Goal: Task Accomplishment & Management: Complete application form

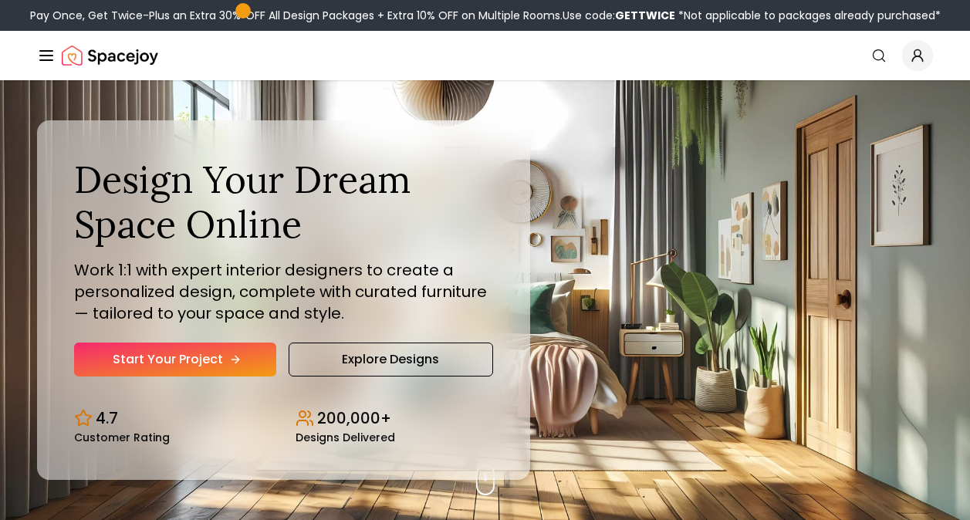
click at [154, 358] on link "Start Your Project" at bounding box center [175, 360] width 202 height 34
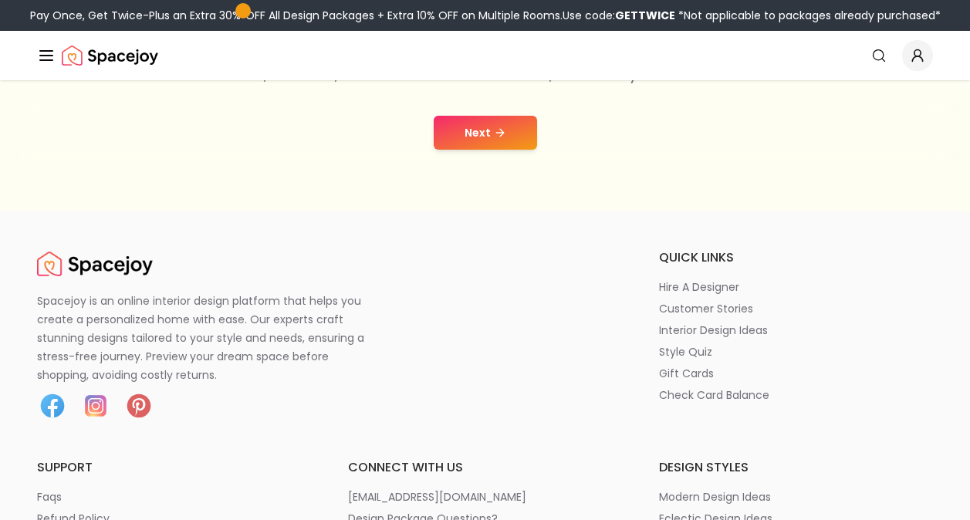
scroll to position [239, 0]
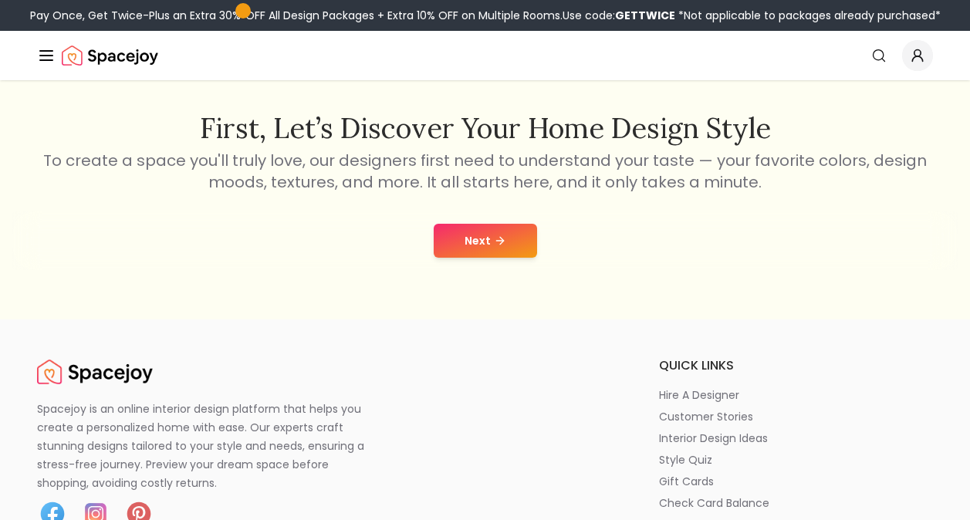
click at [475, 241] on button "Next" at bounding box center [485, 241] width 103 height 34
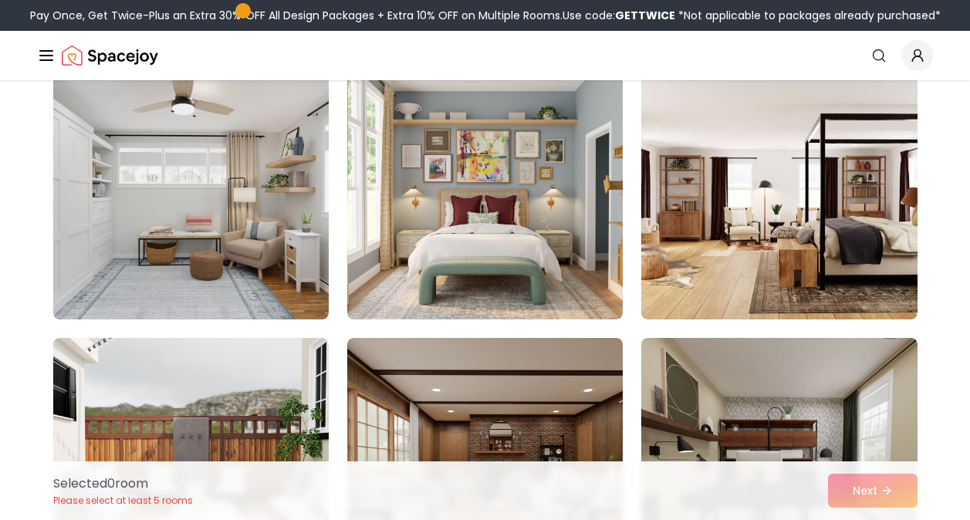
scroll to position [1088, 0]
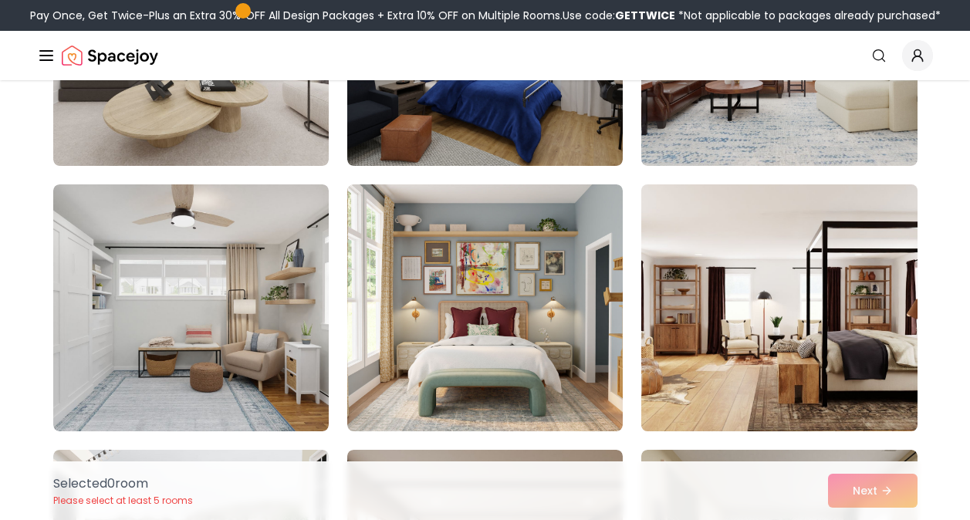
click at [783, 357] on img at bounding box center [779, 307] width 289 height 259
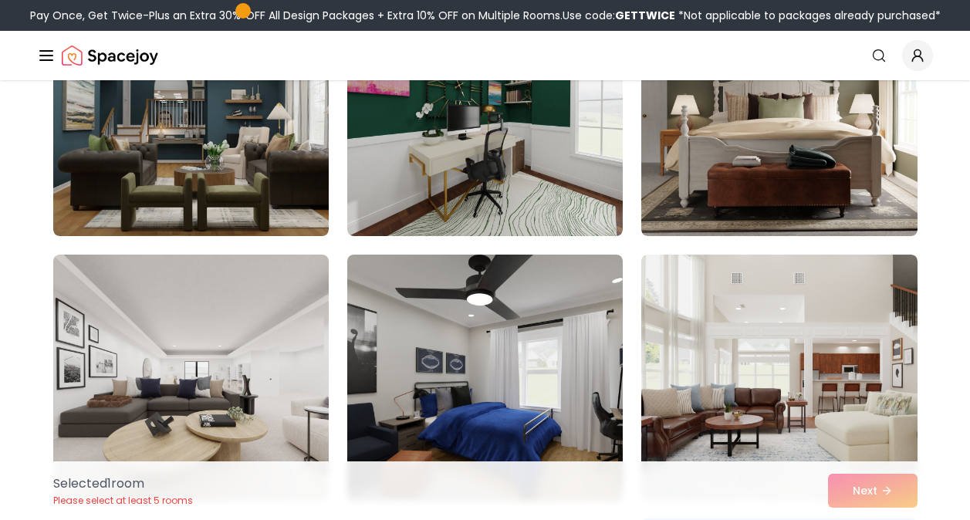
scroll to position [0, 0]
